Goal: Task Accomplishment & Management: Manage account settings

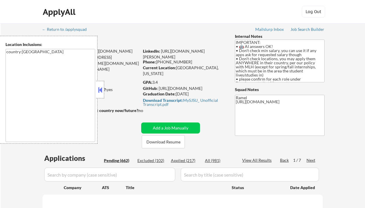
select select ""pending""
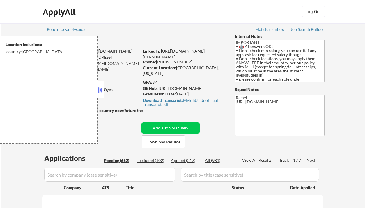
select select ""pending""
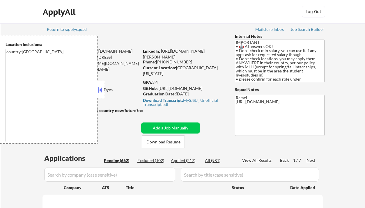
select select ""pending""
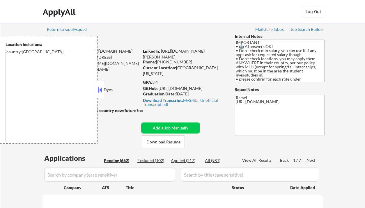
select select ""pending""
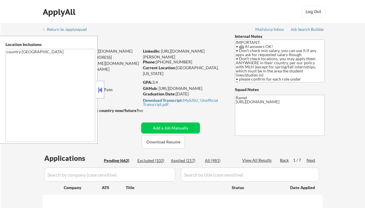
select select ""pending""
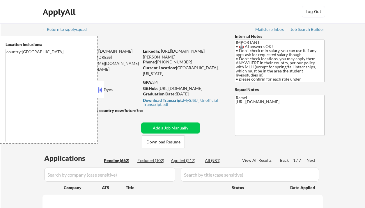
select select ""pending""
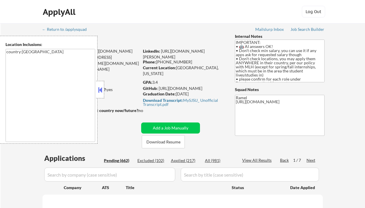
select select ""pending""
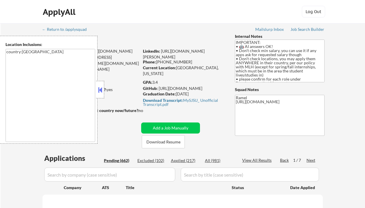
select select ""pending""
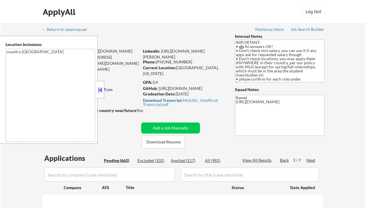
select select ""pending""
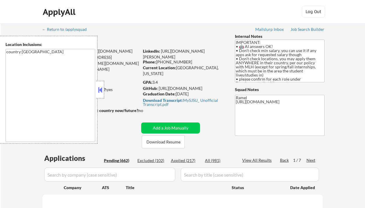
select select ""pending""
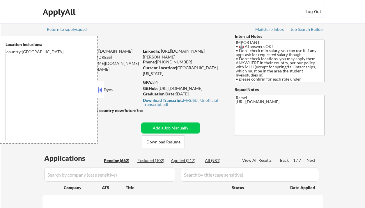
select select ""pending""
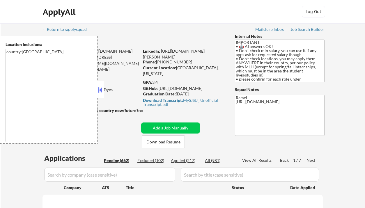
select select ""pending""
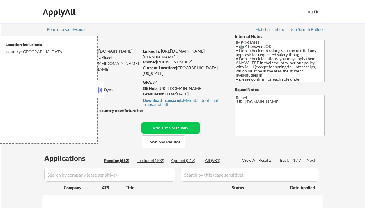
select select ""pending""
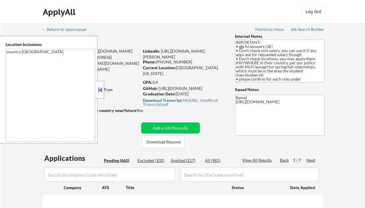
select select ""pending""
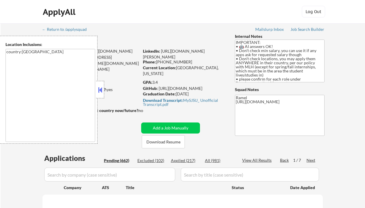
select select ""pending""
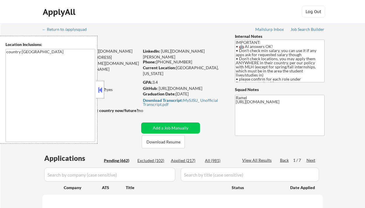
select select ""pending""
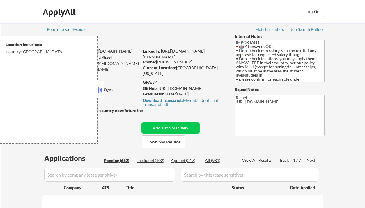
select select ""pending""
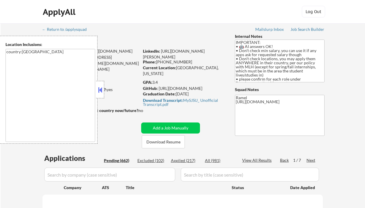
select select ""pending""
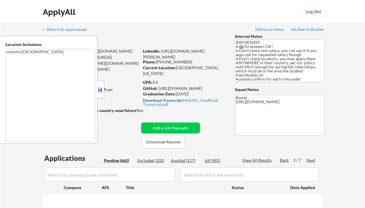
select select ""pending""
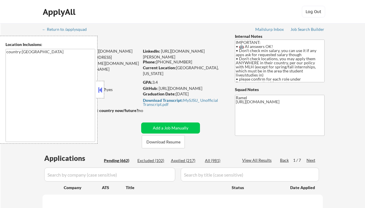
select select ""pending""
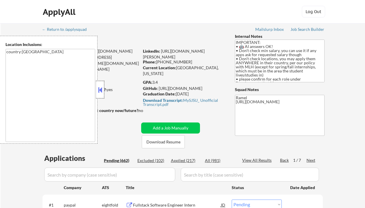
click at [97, 93] on div at bounding box center [100, 89] width 8 height 17
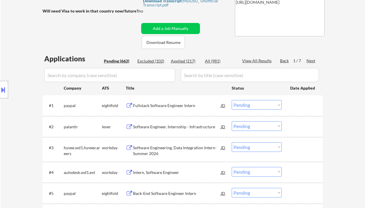
scroll to position [104, 0]
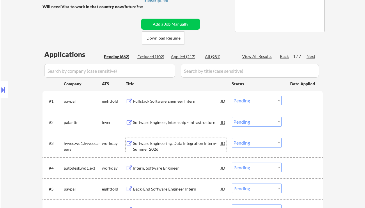
click at [170, 144] on div "Software Engineering, Data Integration Intern- Summer 2026" at bounding box center [177, 146] width 88 height 11
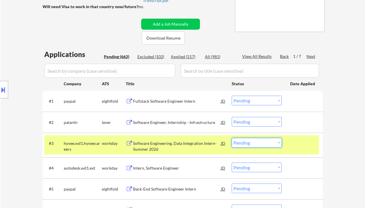
click at [244, 142] on select "Choose an option... Pending Applied Excluded (Questions) Excluded (Expired) Exc…" at bounding box center [257, 143] width 50 height 10
click at [232, 138] on select "Choose an option... Pending Applied Excluded (Questions) Excluded (Expired) Exc…" at bounding box center [257, 143] width 50 height 10
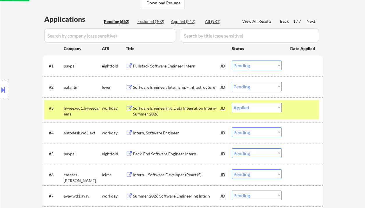
scroll to position [149, 0]
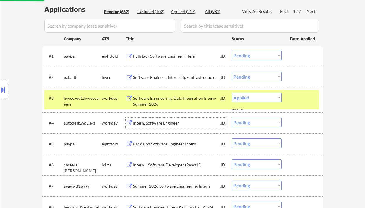
click at [178, 120] on div "Intern, Software Engineer" at bounding box center [177, 123] width 88 height 6
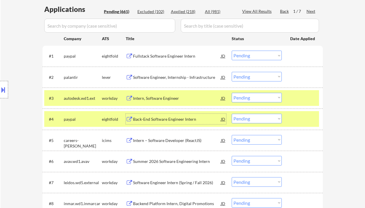
click at [268, 96] on select "Choose an option... Pending Applied Excluded (Questions) Excluded (Expired) Exc…" at bounding box center [257, 98] width 50 height 10
click at [232, 93] on select "Choose an option... Pending Applied Excluded (Questions) Excluded (Expired) Exc…" at bounding box center [257, 98] width 50 height 10
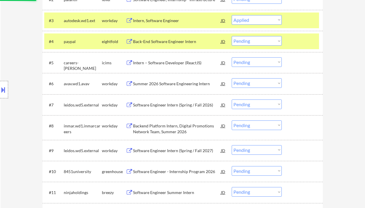
scroll to position [265, 0]
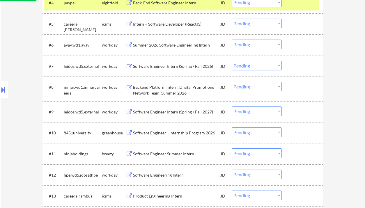
select select ""pending""
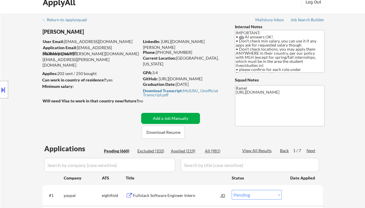
scroll to position [0, 0]
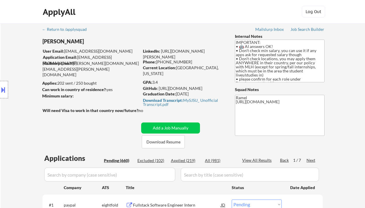
click at [315, 162] on div "Next" at bounding box center [311, 160] width 9 height 6
click at [316, 162] on div "Next" at bounding box center [311, 160] width 9 height 6
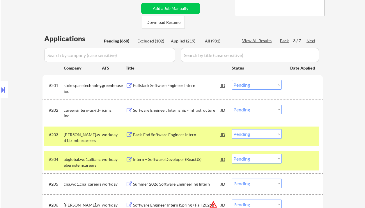
scroll to position [116, 0]
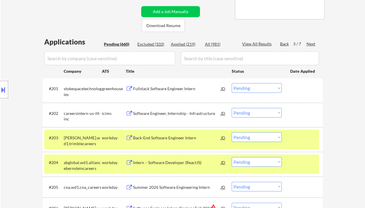
click at [178, 90] on div "Fullstack Software Engineer Intern" at bounding box center [177, 89] width 88 height 6
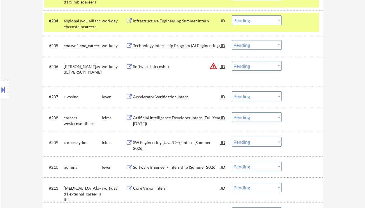
scroll to position [310, 0]
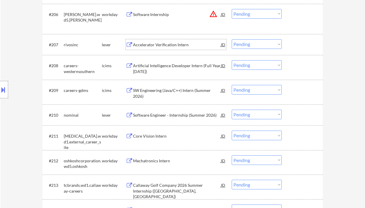
click at [156, 46] on div "Accelerator Verification Intern" at bounding box center [177, 45] width 88 height 6
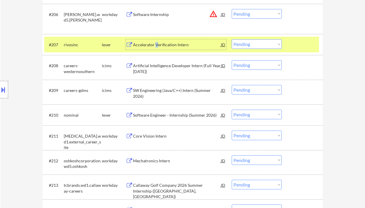
scroll to position [349, 0]
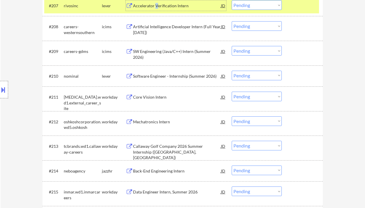
click at [170, 75] on div "Software Engineer - Internship (Summer 2026)" at bounding box center [177, 76] width 88 height 6
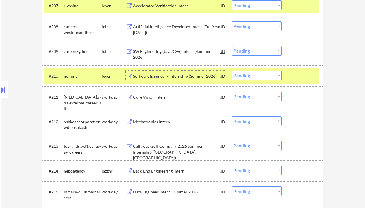
click at [7, 89] on div at bounding box center [4, 89] width 8 height 17
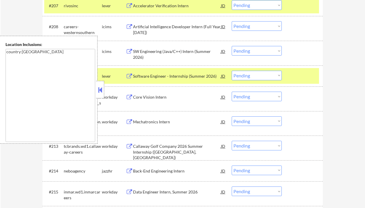
click at [101, 87] on button at bounding box center [100, 90] width 6 height 9
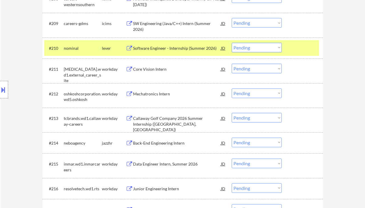
scroll to position [388, 0]
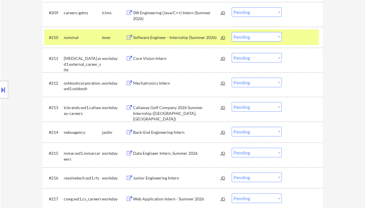
click at [146, 80] on div "Mechatronics Intern" at bounding box center [177, 83] width 88 height 6
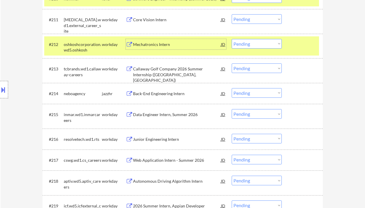
scroll to position [466, 0]
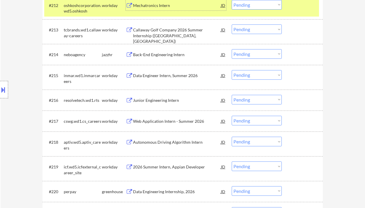
click at [151, 100] on div "Junior Engineering Intern" at bounding box center [177, 101] width 88 height 6
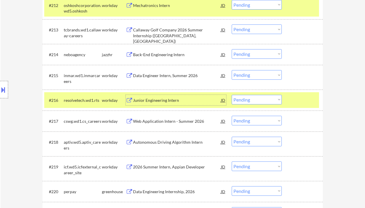
click at [264, 98] on select "Choose an option... Pending Applied Excluded (Questions) Excluded (Expired) Exc…" at bounding box center [257, 100] width 50 height 10
click at [232, 95] on select "Choose an option... Pending Applied Excluded (Questions) Excluded (Expired) Exc…" at bounding box center [257, 100] width 50 height 10
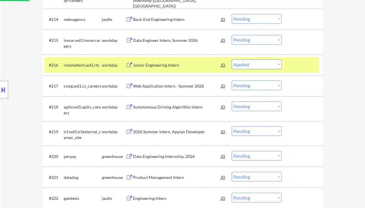
scroll to position [504, 0]
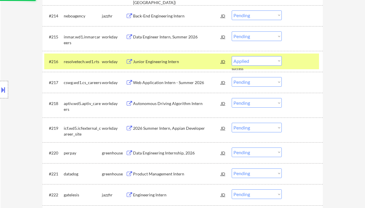
click at [162, 83] on div "Web Application Intern - Summer 2026" at bounding box center [177, 83] width 88 height 6
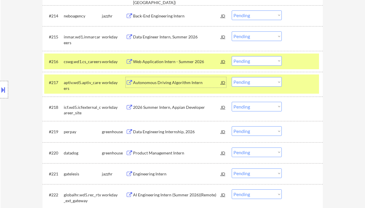
click at [250, 62] on select "Choose an option... Pending Applied Excluded (Questions) Excluded (Expired) Exc…" at bounding box center [257, 61] width 50 height 10
click at [232, 56] on select "Choose an option... Pending Applied Excluded (Questions) Excluded (Expired) Exc…" at bounding box center [257, 61] width 50 height 10
click at [175, 84] on div "Autonomous Driving Algorithm Intern" at bounding box center [177, 83] width 88 height 6
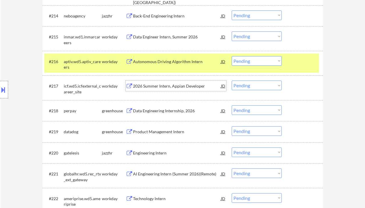
click at [251, 60] on select "Choose an option... Pending Applied Excluded (Questions) Excluded (Expired) Exc…" at bounding box center [257, 61] width 50 height 10
click at [232, 56] on select "Choose an option... Pending Applied Excluded (Questions) Excluded (Expired) Exc…" at bounding box center [257, 61] width 50 height 10
select select ""pending""
click at [174, 87] on div "2026 Summer Intern, Appian Developer" at bounding box center [177, 86] width 88 height 6
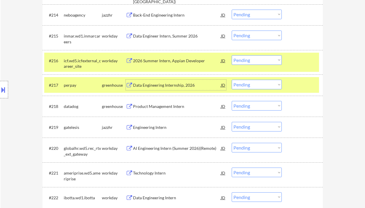
scroll to position [543, 0]
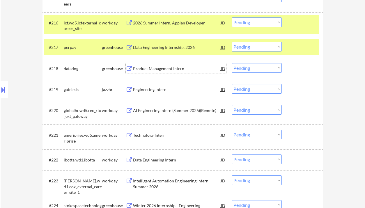
click at [149, 68] on div "Product Management Intern" at bounding box center [177, 69] width 88 height 6
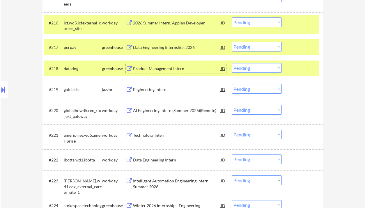
click at [156, 89] on div "Engineering Intern" at bounding box center [177, 90] width 88 height 6
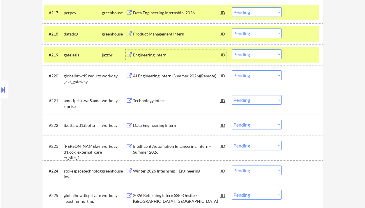
scroll to position [582, 0]
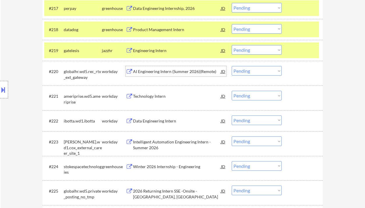
click at [169, 72] on div "AI Engineering Intern (Summer 2026)(Remote)" at bounding box center [177, 72] width 88 height 6
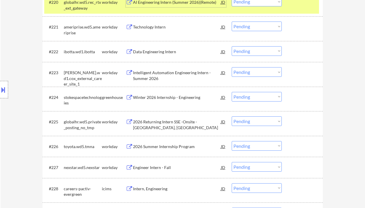
scroll to position [660, 0]
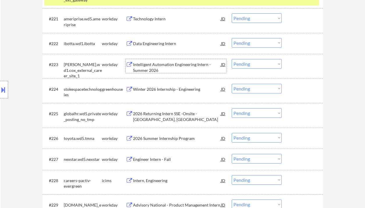
click at [168, 67] on div "Intelligent Automation Engineering Intern - Summer 2026" at bounding box center [177, 67] width 88 height 11
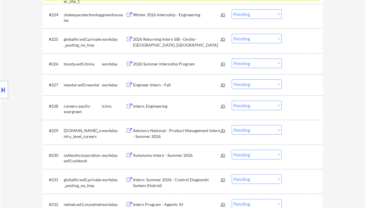
scroll to position [737, 0]
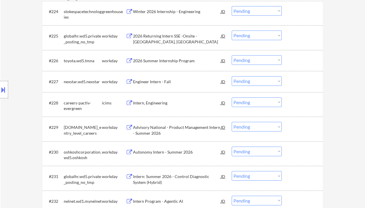
click at [157, 82] on div "Engineer Intern - Fall" at bounding box center [177, 82] width 88 height 6
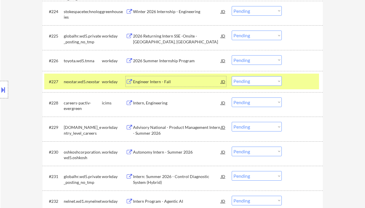
click at [261, 81] on select "Choose an option... Pending Applied Excluded (Questions) Excluded (Expired) Exc…" at bounding box center [257, 81] width 50 height 10
click at [232, 76] on select "Choose an option... Pending Applied Excluded (Questions) Excluded (Expired) Exc…" at bounding box center [257, 81] width 50 height 10
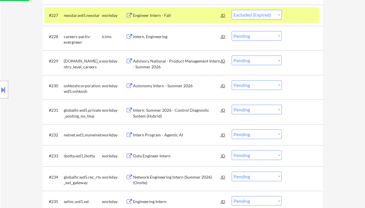
scroll to position [815, 0]
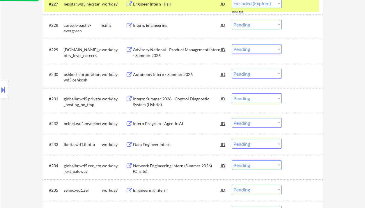
select select ""pending""
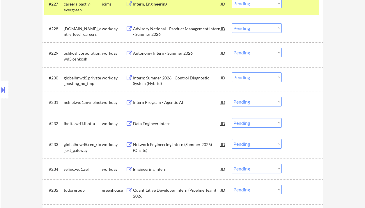
scroll to position [854, 0]
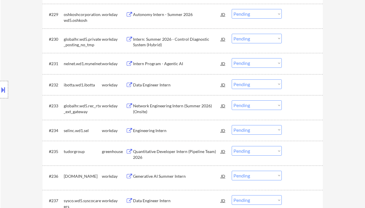
select select ""pending""
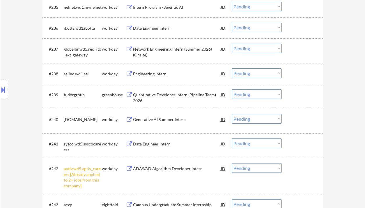
scroll to position [1009, 0]
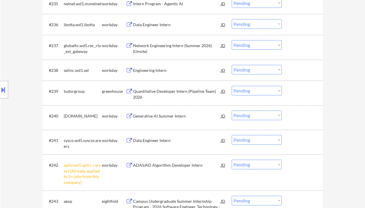
click at [161, 91] on div "Quantitative Developer Intern (Pipeline Team) 2026" at bounding box center [177, 93] width 88 height 11
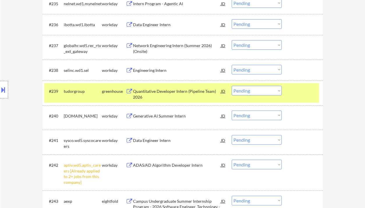
click at [272, 89] on select "Choose an option... Pending Applied Excluded (Questions) Excluded (Expired) Exc…" at bounding box center [257, 91] width 50 height 10
click at [232, 86] on select "Choose an option... Pending Applied Excluded (Questions) Excluded (Expired) Exc…" at bounding box center [257, 91] width 50 height 10
select select ""pending""
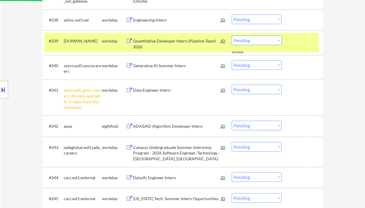
scroll to position [1087, 0]
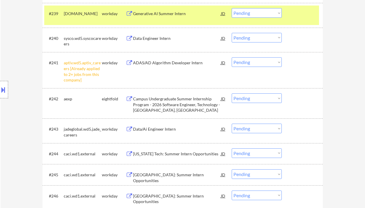
click at [248, 61] on select "Choose an option... Pending Applied Excluded (Questions) Excluded (Expired) Exc…" at bounding box center [257, 62] width 50 height 10
click at [232, 57] on select "Choose an option... Pending Applied Excluded (Questions) Excluded (Expired) Exc…" at bounding box center [257, 62] width 50 height 10
select select ""pending""
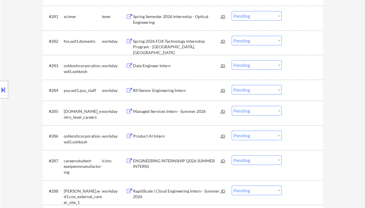
scroll to position [2135, 0]
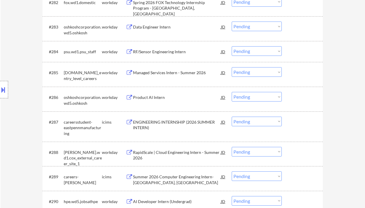
click at [155, 99] on div "Product AI Intern" at bounding box center [177, 98] width 88 height 6
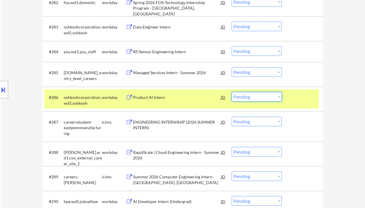
drag, startPoint x: 246, startPoint y: 98, endPoint x: 247, endPoint y: 101, distance: 3.4
click at [246, 98] on select "Choose an option... Pending Applied Excluded (Questions) Excluded (Expired) Exc…" at bounding box center [257, 97] width 50 height 10
click at [232, 92] on select "Choose an option... Pending Applied Excluded (Questions) Excluded (Expired) Exc…" at bounding box center [257, 97] width 50 height 10
click at [158, 52] on div "RF/Sensor Engineering Intern" at bounding box center [177, 52] width 88 height 6
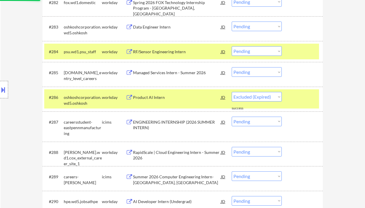
select select ""pending""
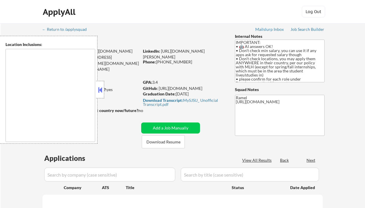
type textarea "country:[GEOGRAPHIC_DATA]"
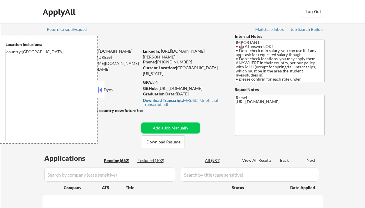
click at [189, 158] on div at bounding box center [185, 158] width 29 height 0
select select ""pending""
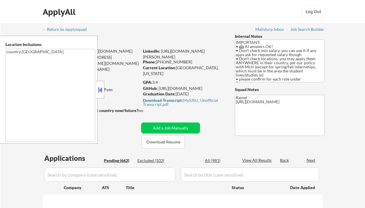
select select ""pending""
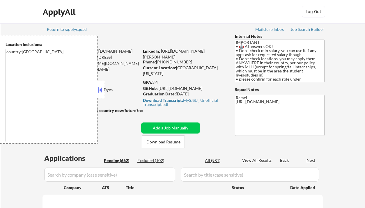
select select ""pending""
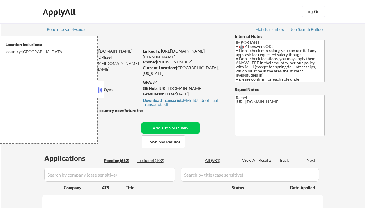
select select ""pending""
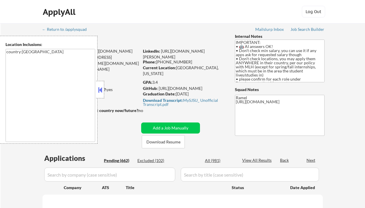
select select ""pending""
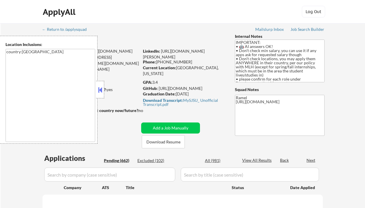
select select ""pending""
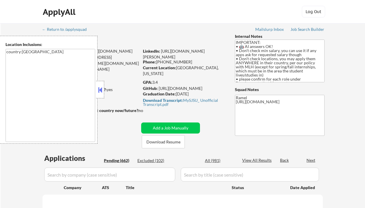
select select ""pending""
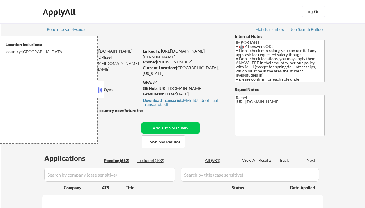
select select ""pending""
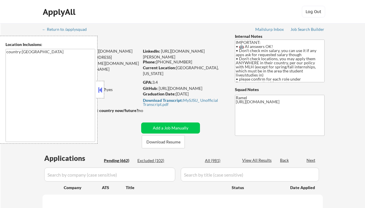
select select ""pending""
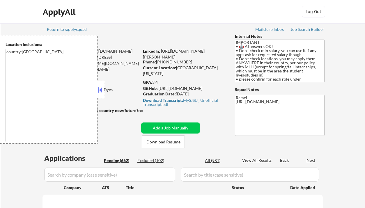
select select ""pending""
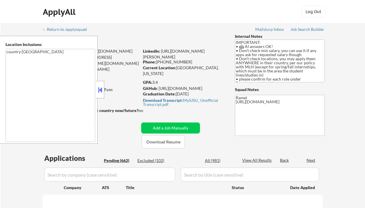
select select ""pending""
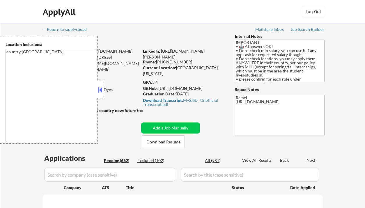
select select ""pending""
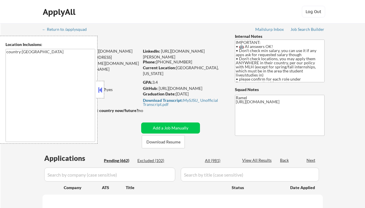
select select ""pending""
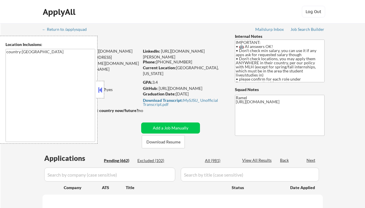
select select ""pending""
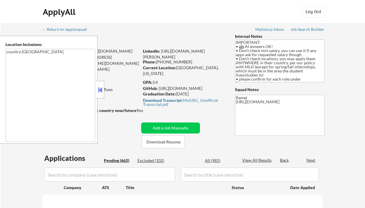
select select ""pending""
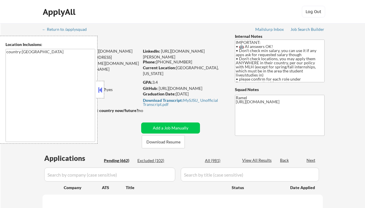
select select ""pending""
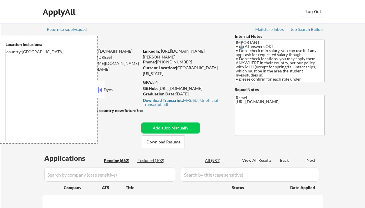
select select ""pending""
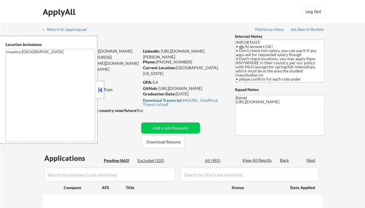
select select ""pending""
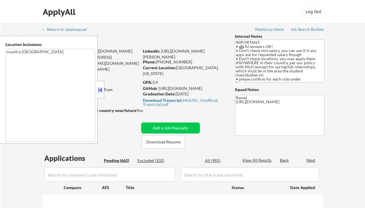
select select ""pending""
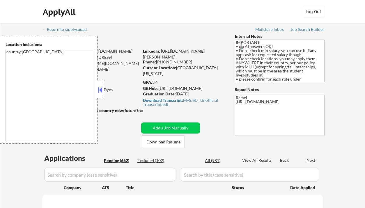
select select ""pending""
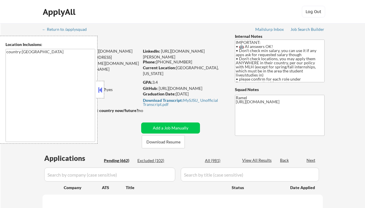
select select ""pending""
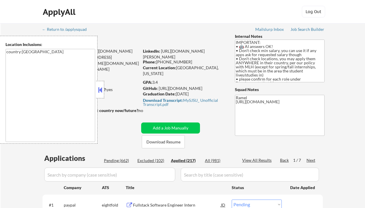
click at [102, 89] on button at bounding box center [100, 90] width 6 height 9
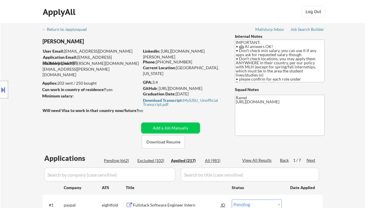
select select ""applied""
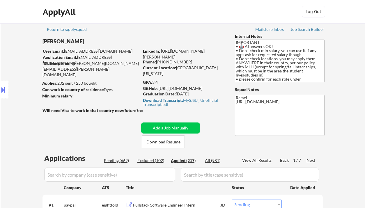
select select ""applied""
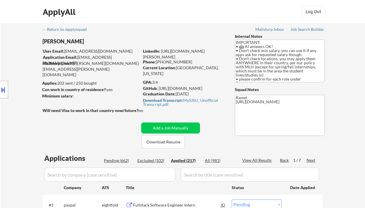
select select ""applied""
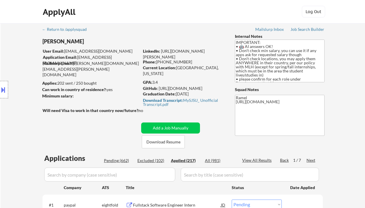
select select ""applied""
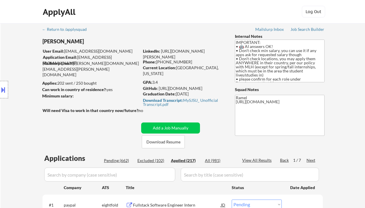
select select ""applied""
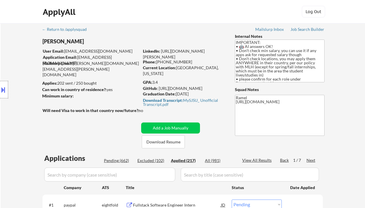
select select ""applied""
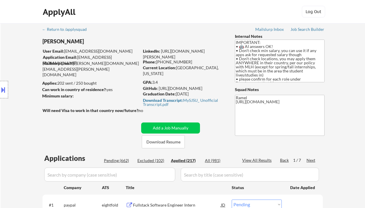
select select ""applied""
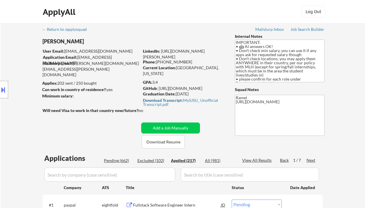
select select ""applied""
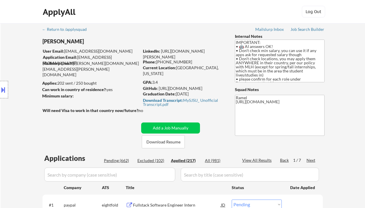
select select ""applied""
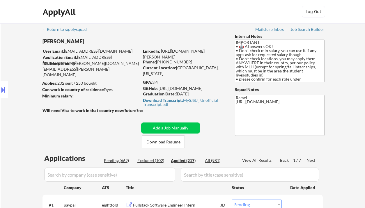
select select ""applied""
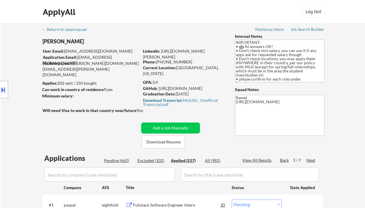
select select ""applied""
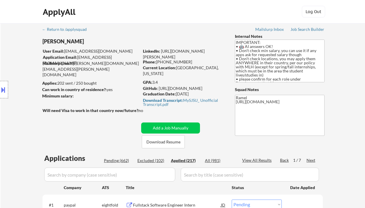
select select ""applied""
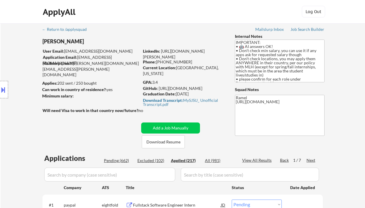
select select ""applied""
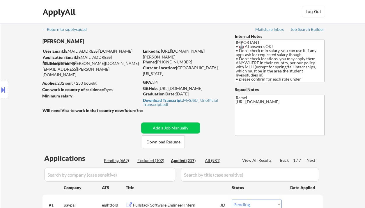
select select ""applied""
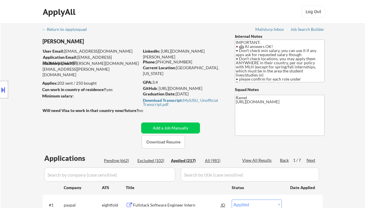
select select ""applied""
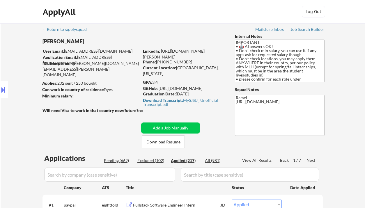
select select ""applied""
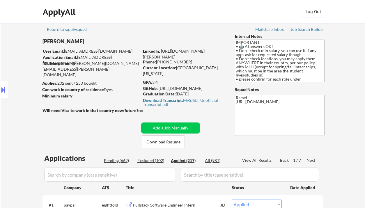
select select ""applied""
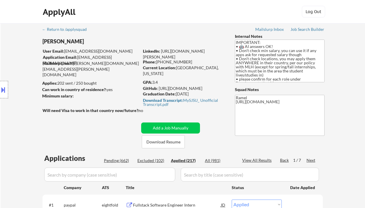
select select ""applied""
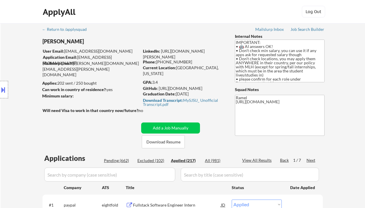
select select ""applied""
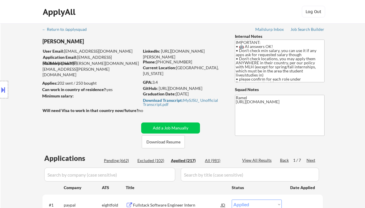
select select ""applied""
click at [251, 158] on div "View All Results" at bounding box center [257, 160] width 31 height 6
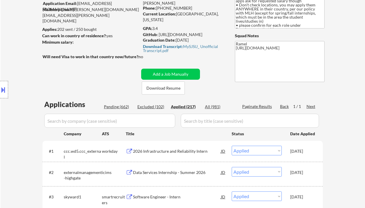
scroll to position [54, 0]
drag, startPoint x: 183, startPoint y: 8, endPoint x: 157, endPoint y: 9, distance: 25.3
click at [157, 9] on div "Phone: [PHONE_NUMBER]" at bounding box center [184, 8] width 82 height 6
copy div "[PHONE_NUMBER]"
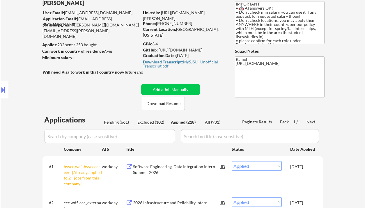
scroll to position [12, 0]
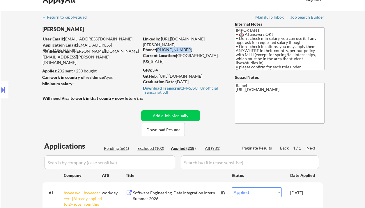
drag, startPoint x: 184, startPoint y: 49, endPoint x: 158, endPoint y: 50, distance: 25.9
click at [158, 50] on div "Phone: [PHONE_NUMBER]" at bounding box center [184, 50] width 82 height 6
copy div "[PHONE_NUMBER]"
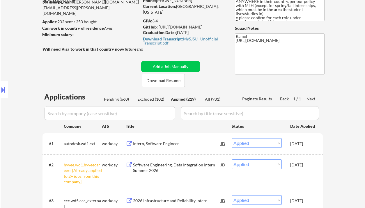
scroll to position [0, 0]
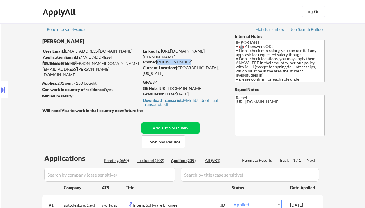
drag, startPoint x: 184, startPoint y: 60, endPoint x: 160, endPoint y: 62, distance: 23.9
click at [157, 60] on div "Phone: [PHONE_NUMBER]" at bounding box center [184, 62] width 82 height 6
copy div "[PHONE_NUMBER]"
drag, startPoint x: 185, startPoint y: 61, endPoint x: 157, endPoint y: 61, distance: 27.4
click at [157, 61] on div "Phone: [PHONE_NUMBER]" at bounding box center [184, 62] width 82 height 6
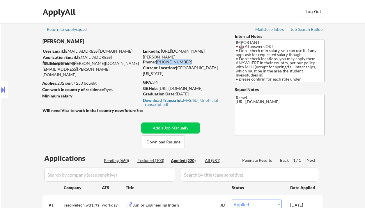
copy div "[PHONE_NUMBER]"
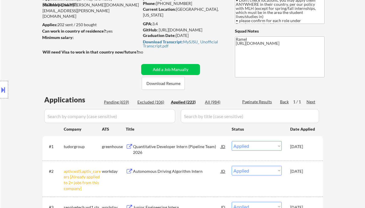
scroll to position [31, 0]
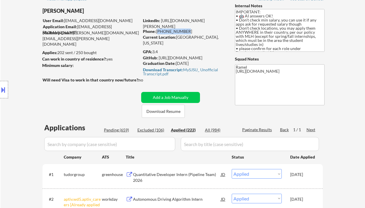
drag, startPoint x: 183, startPoint y: 31, endPoint x: 159, endPoint y: 33, distance: 24.2
click at [157, 32] on div "Phone: [PHONE_NUMBER]" at bounding box center [184, 32] width 82 height 6
copy div "[PHONE_NUMBER]"
